Goal: Task Accomplishment & Management: Manage account settings

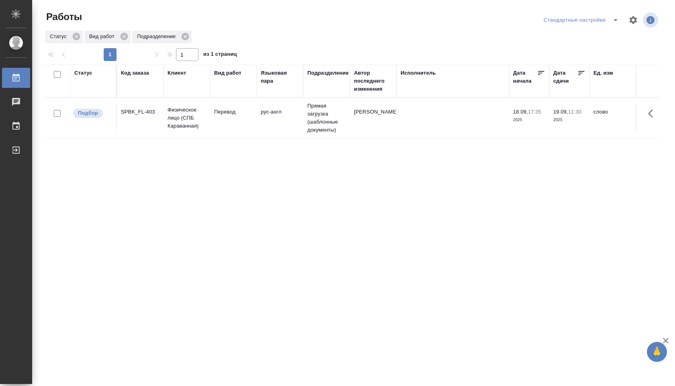
click at [367, 127] on td "[PERSON_NAME]" at bounding box center [373, 118] width 47 height 28
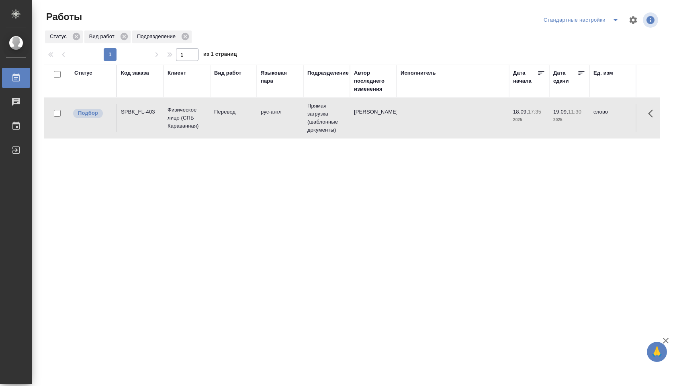
click at [385, 122] on td "Иванова Арина" at bounding box center [373, 118] width 47 height 28
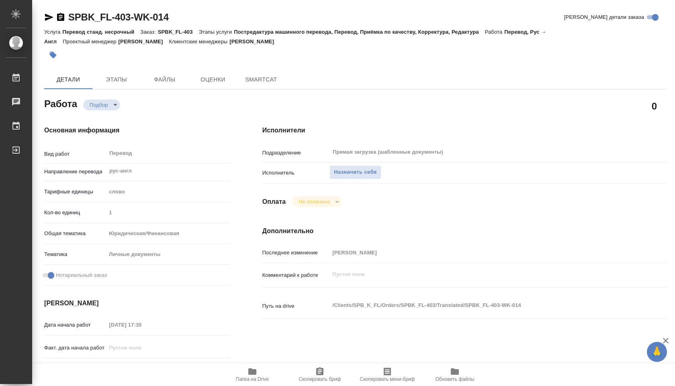
type textarea "x"
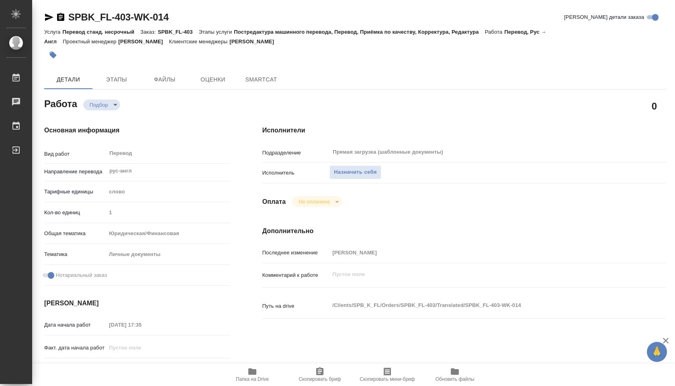
type textarea "x"
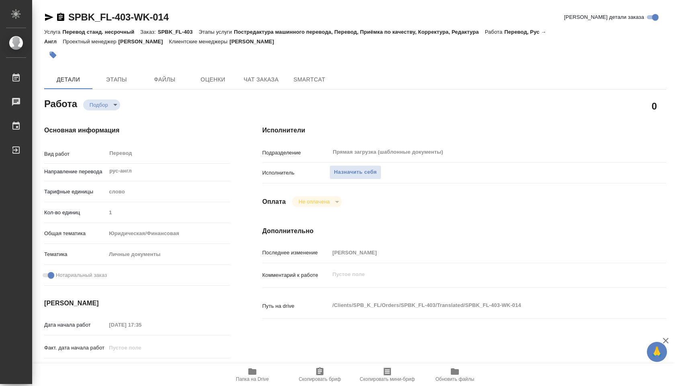
type textarea "x"
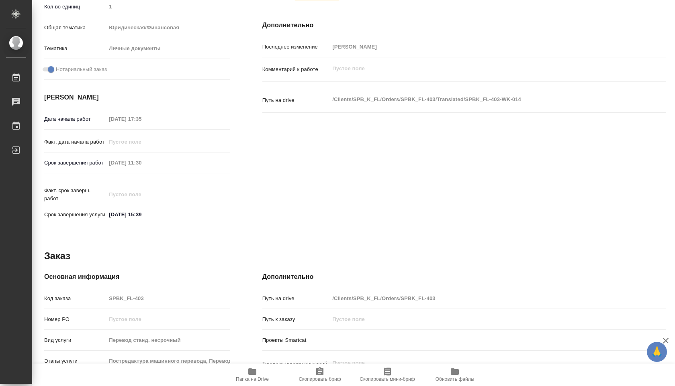
type textarea "x"
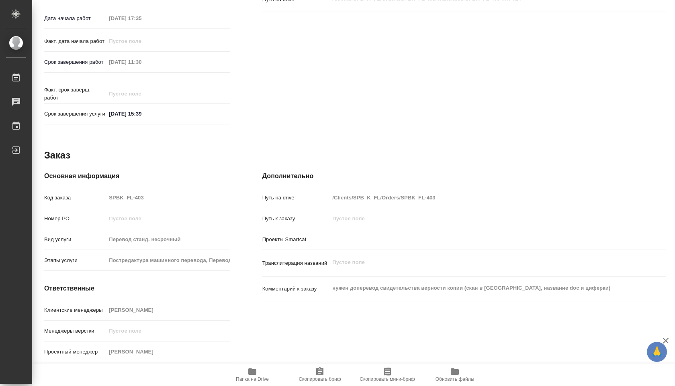
scroll to position [310, 0]
click at [254, 366] on button "Папка на Drive" at bounding box center [251, 375] width 67 height 22
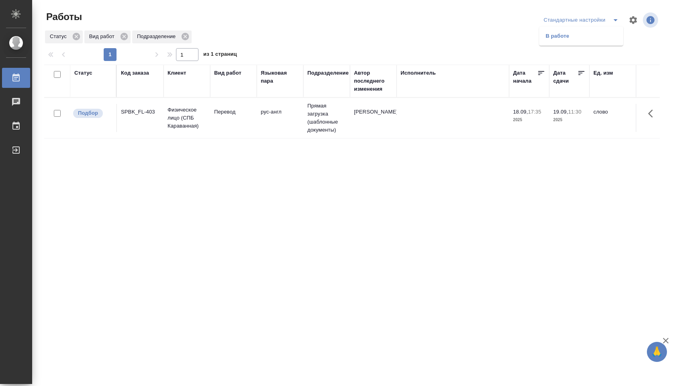
click at [550, 167] on div "Статус Код заказа Клиент Вид работ Языковая пара Подразделение Автор последнего…" at bounding box center [351, 209] width 615 height 289
click at [611, 22] on icon "split button" at bounding box center [615, 20] width 10 height 10
click at [595, 36] on li "В работе" at bounding box center [581, 36] width 84 height 13
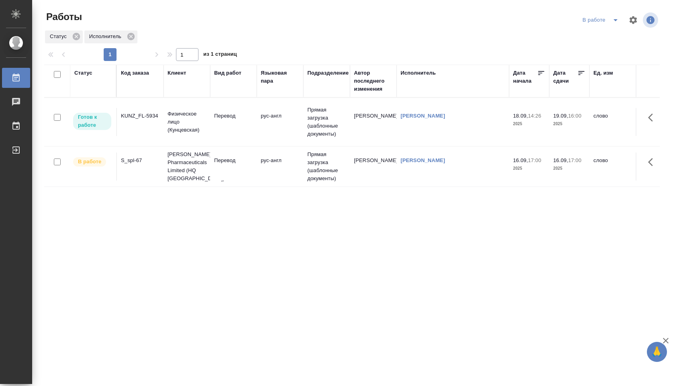
click at [299, 125] on td "рус-англ" at bounding box center [280, 122] width 47 height 28
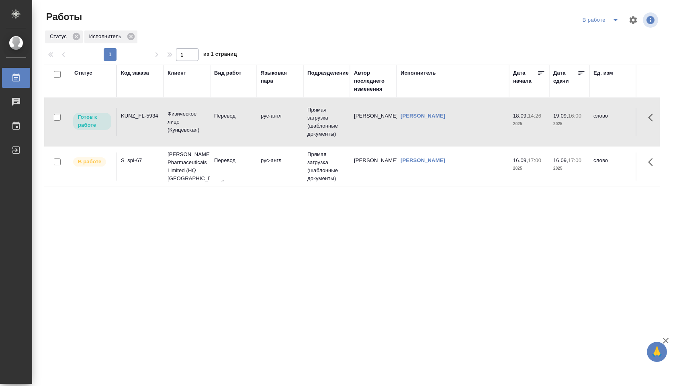
click at [326, 153] on td "Прямая загрузка (шаблонные документы)" at bounding box center [326, 167] width 47 height 40
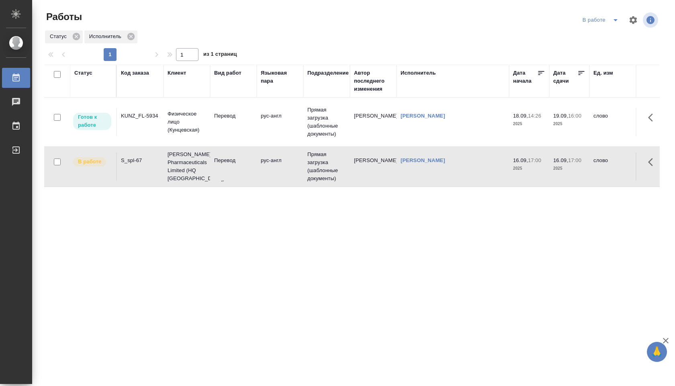
click at [546, 168] on td "16.09, 17:00 2025" at bounding box center [529, 167] width 40 height 28
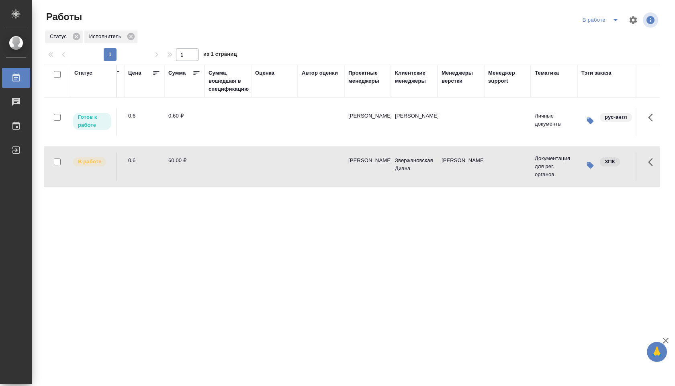
scroll to position [0, 549]
click at [589, 162] on icon "button" at bounding box center [592, 165] width 7 height 7
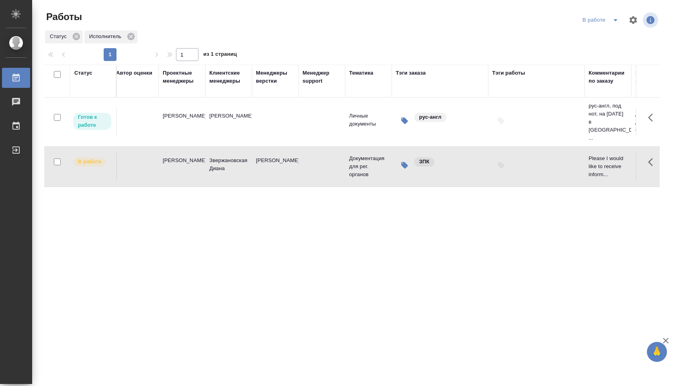
scroll to position [0, 829]
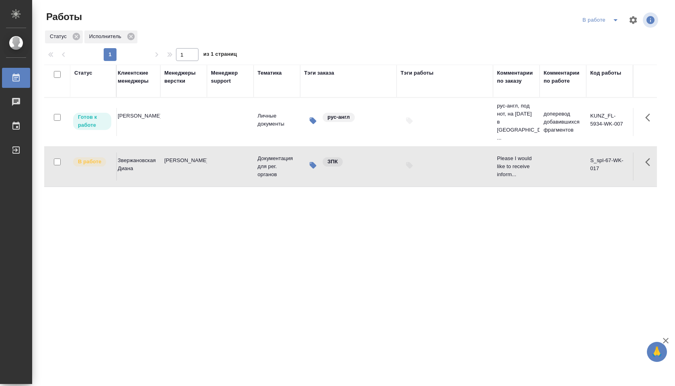
click at [513, 162] on p "Please I would like to receive inform..." at bounding box center [516, 167] width 39 height 24
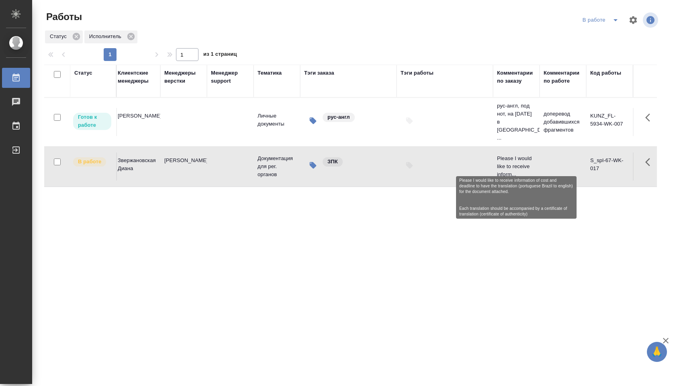
click at [513, 162] on p "Please I would like to receive inform..." at bounding box center [516, 167] width 39 height 24
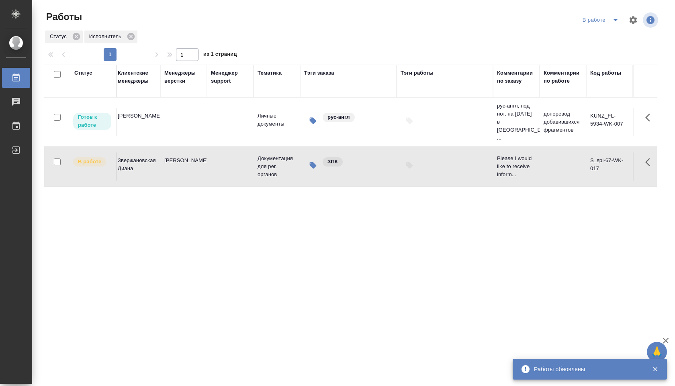
click at [231, 128] on td at bounding box center [230, 122] width 47 height 28
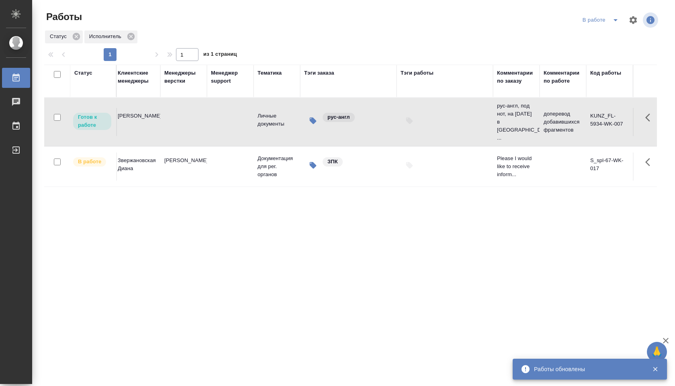
click at [231, 128] on td at bounding box center [230, 122] width 47 height 28
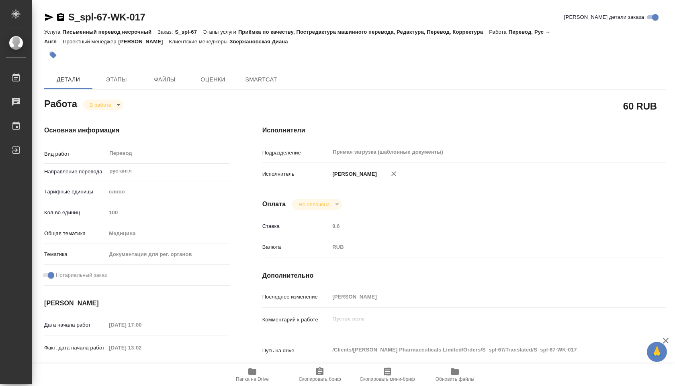
type textarea "x"
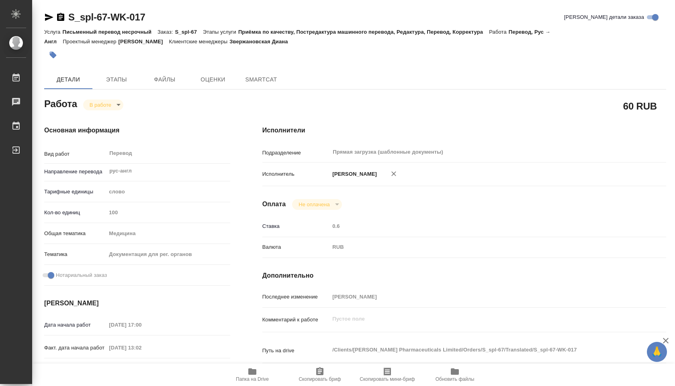
type textarea "x"
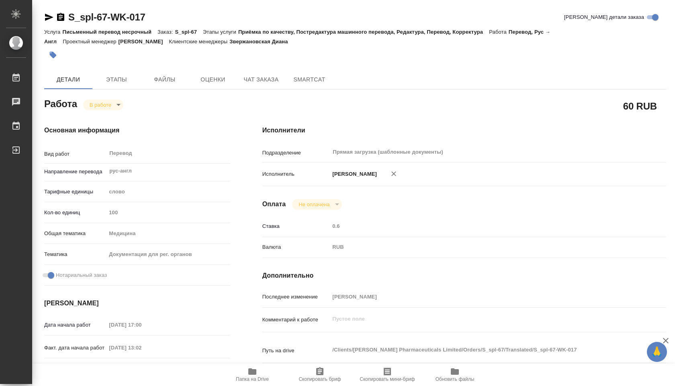
scroll to position [315, 0]
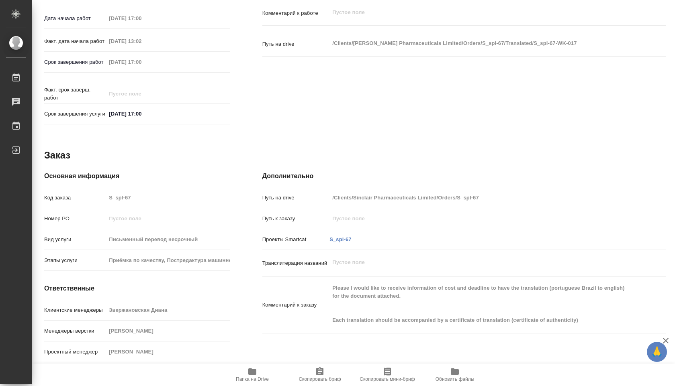
type textarea "x"
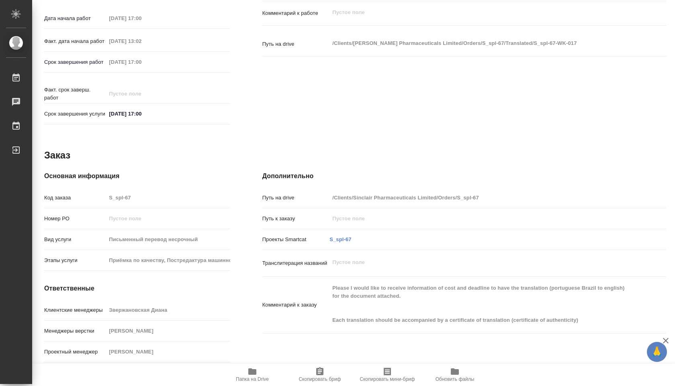
type textarea "x"
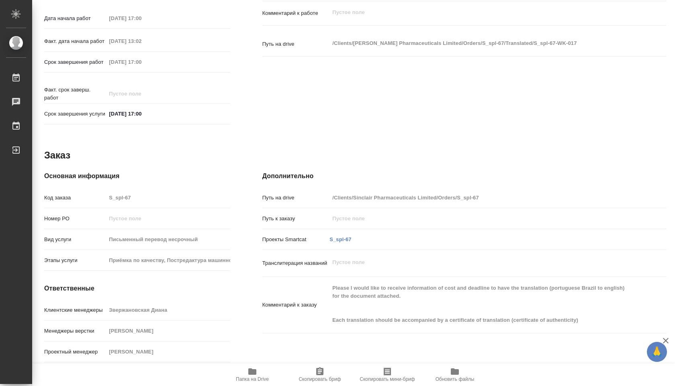
scroll to position [0, 0]
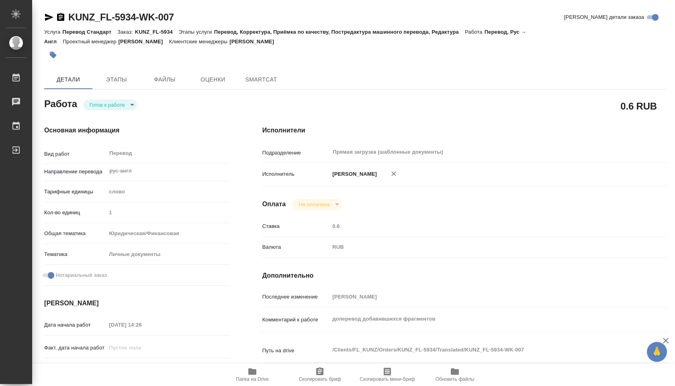
type textarea "x"
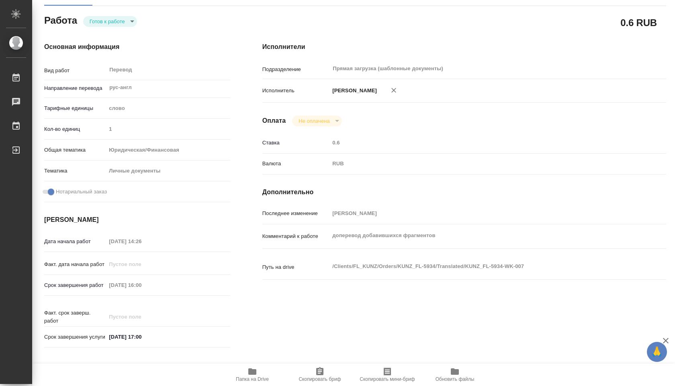
type textarea "x"
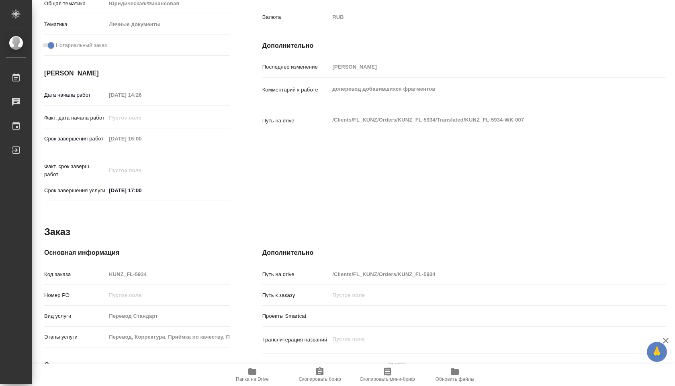
scroll to position [278, 0]
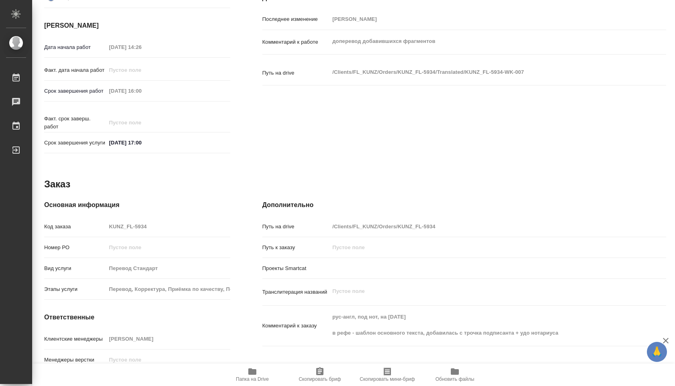
type textarea "x"
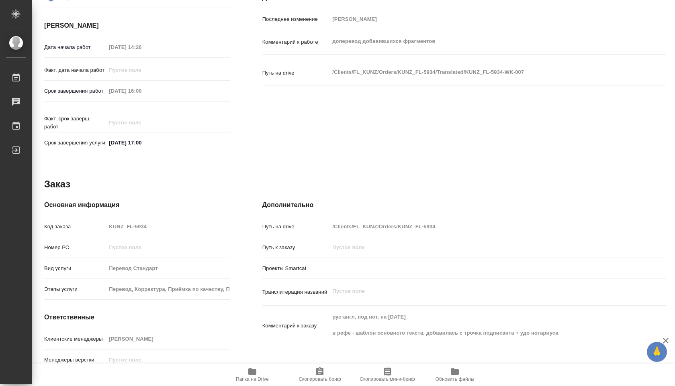
type textarea "x"
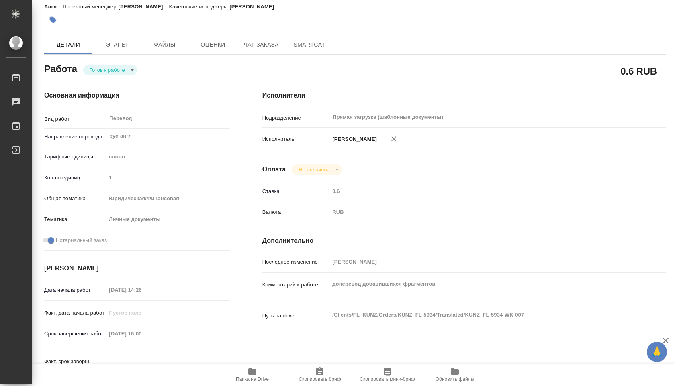
scroll to position [0, 0]
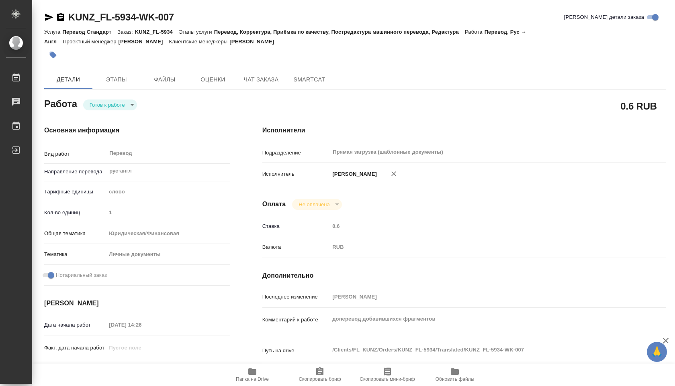
click at [128, 106] on body "🙏 .cls-1 fill:#fff; AWATERA [PERSON_NAME] 0 Чаты График Выйти KUNZ_FL-5934-WK-0…" at bounding box center [337, 193] width 675 height 386
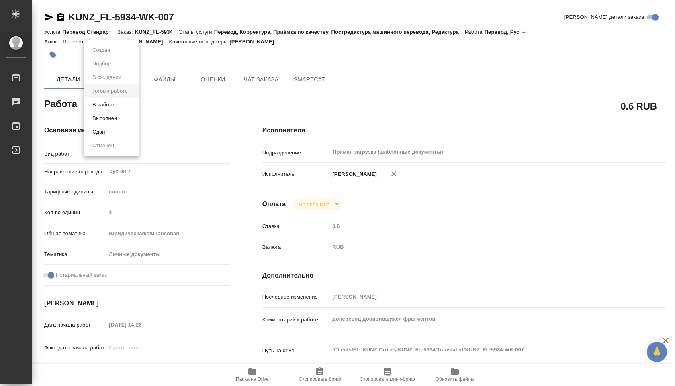
click at [123, 106] on li "В работе" at bounding box center [111, 105] width 55 height 14
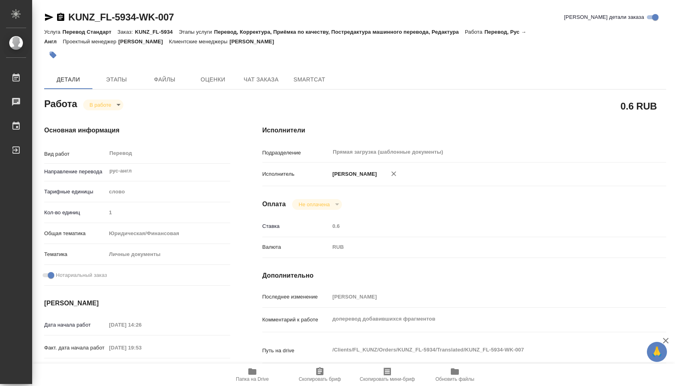
type textarea "x"
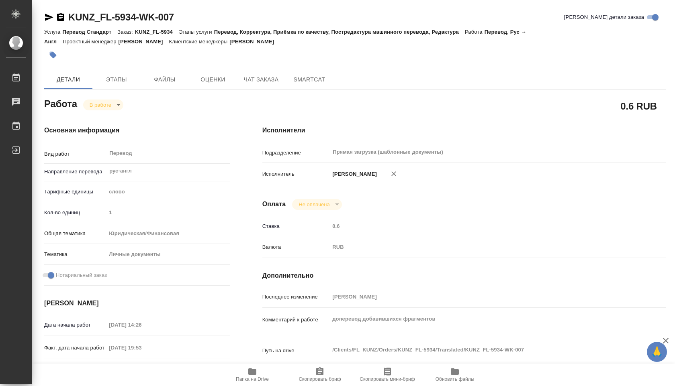
type textarea "x"
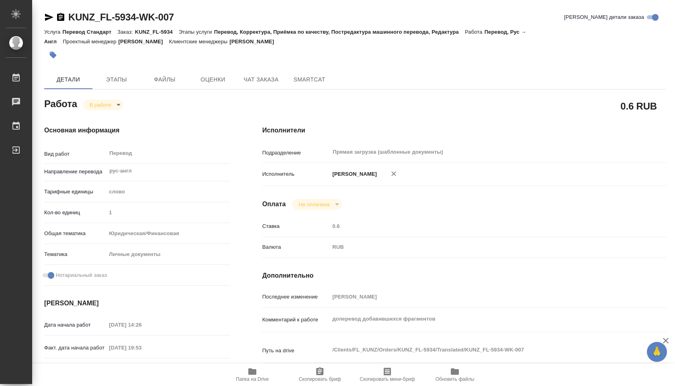
click at [255, 374] on icon "button" at bounding box center [252, 372] width 8 height 6
type textarea "x"
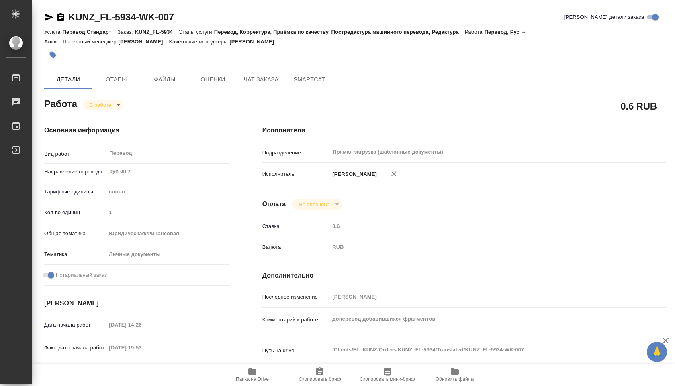
type textarea "x"
